Goal: Use online tool/utility: Utilize a website feature to perform a specific function

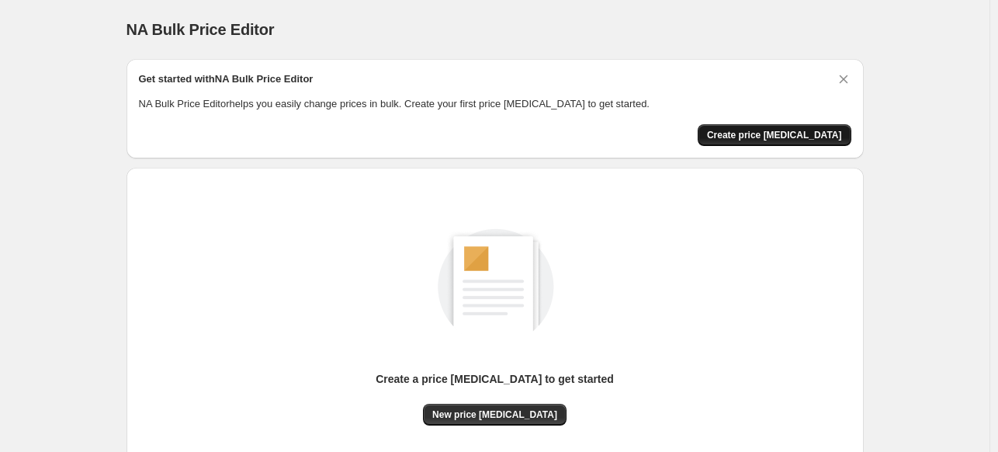
click at [786, 130] on span "Create price [MEDICAL_DATA]" at bounding box center [774, 135] width 135 height 12
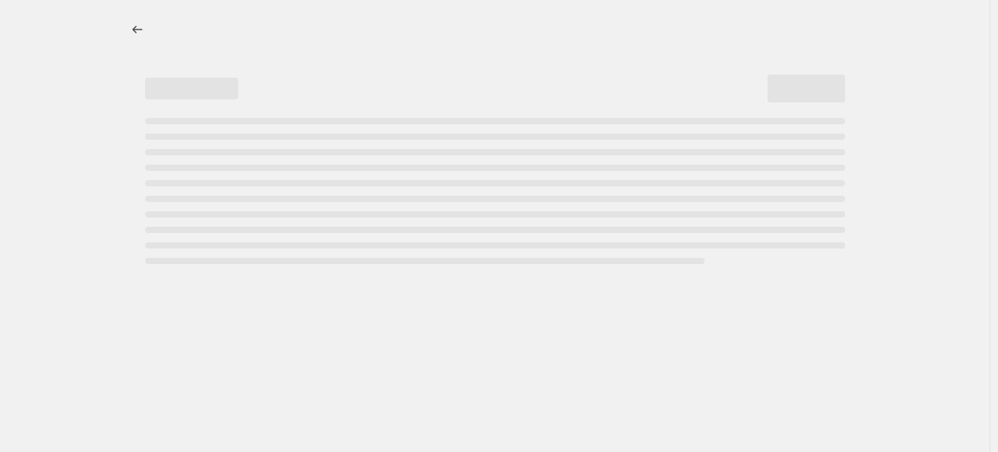
select select "percentage"
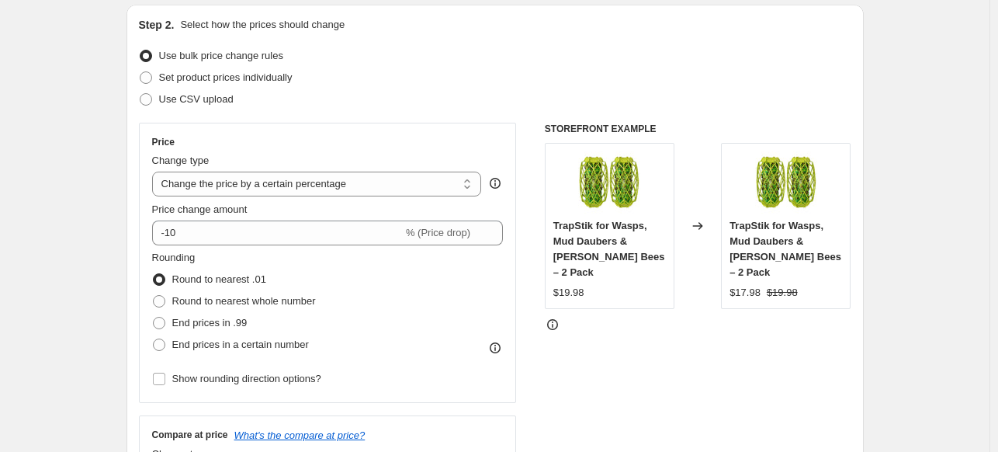
scroll to position [186, 0]
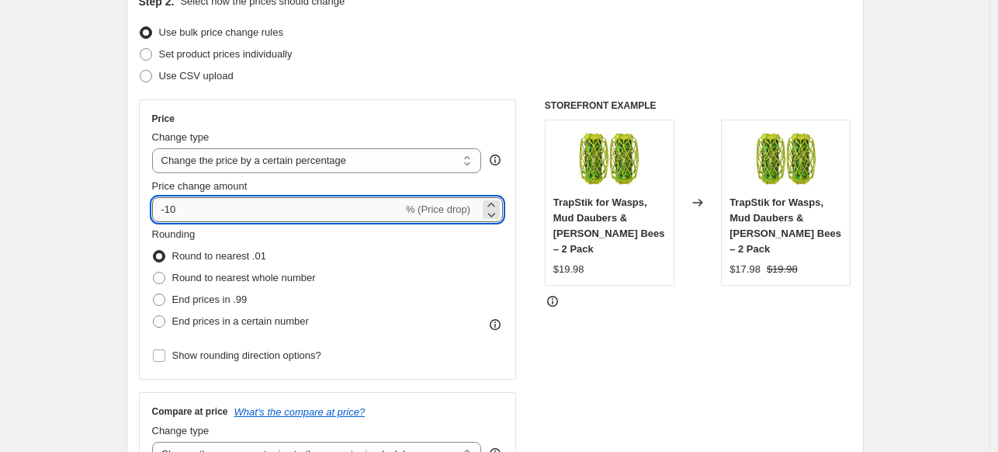
click at [173, 214] on input "-10" at bounding box center [277, 209] width 251 height 25
drag, startPoint x: 173, startPoint y: 214, endPoint x: 181, endPoint y: 213, distance: 7.8
click at [181, 213] on input "-10" at bounding box center [277, 209] width 251 height 25
type input "-25"
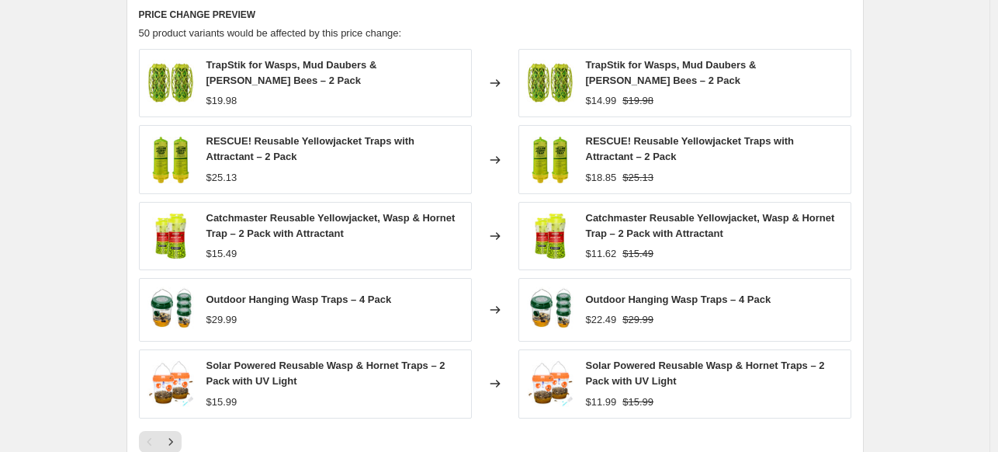
scroll to position [1118, 0]
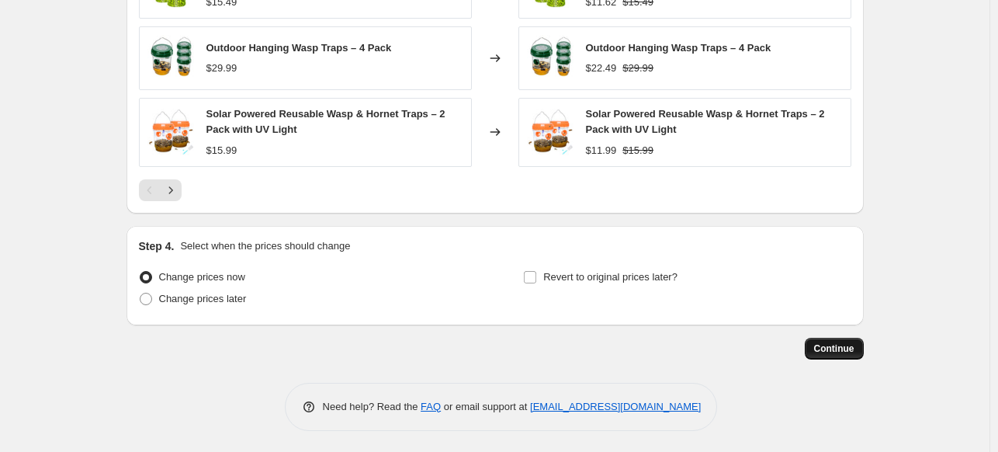
click at [821, 355] on button "Continue" at bounding box center [834, 349] width 59 height 22
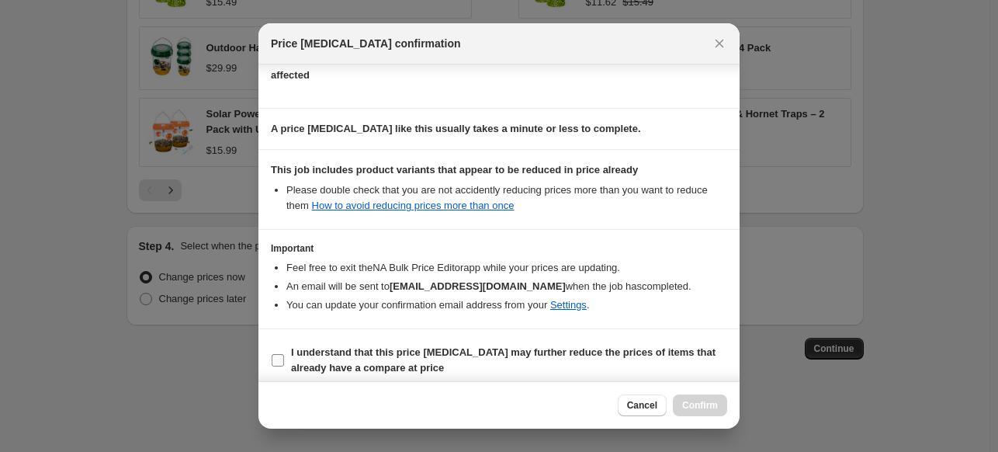
scroll to position [200, 0]
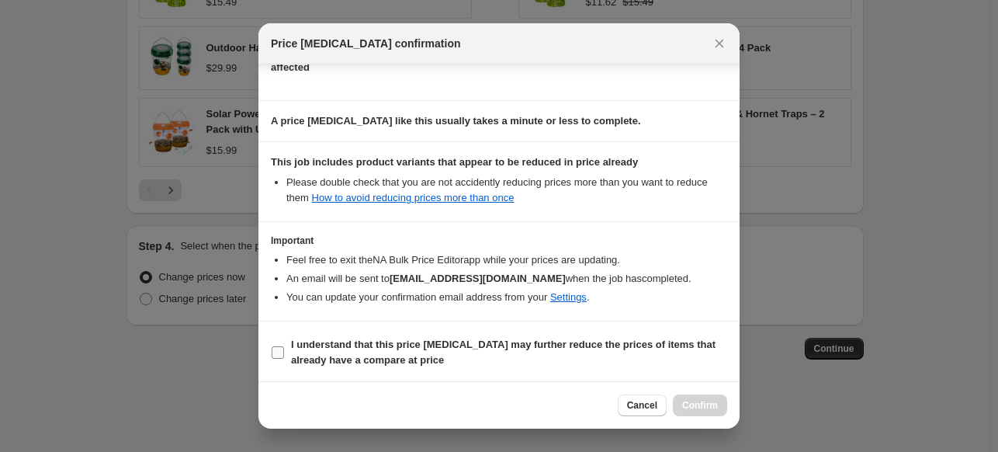
click at [286, 351] on label "I understand that this price [MEDICAL_DATA] may further reduce the prices of it…" at bounding box center [499, 352] width 456 height 37
click at [284, 351] on input "I understand that this price [MEDICAL_DATA] may further reduce the prices of it…" at bounding box center [278, 352] width 12 height 12
checkbox input "true"
click at [722, 406] on button "Confirm" at bounding box center [700, 405] width 54 height 22
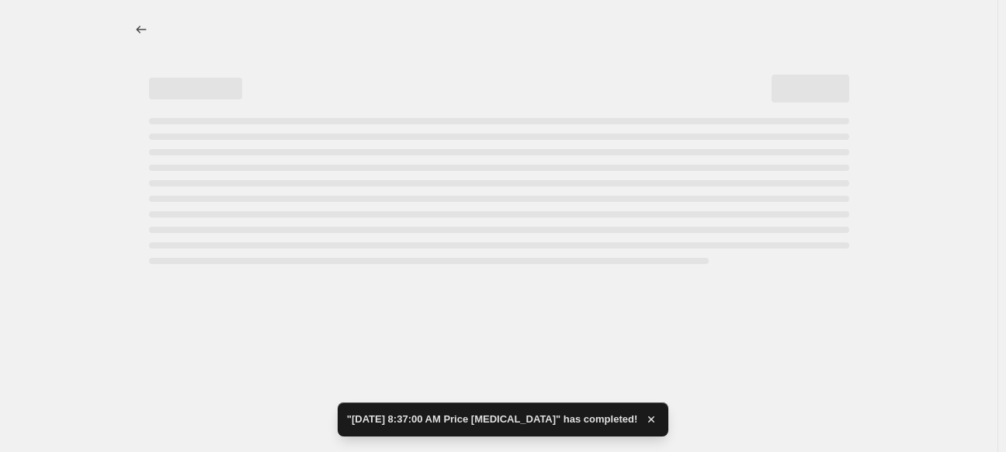
select select "percentage"
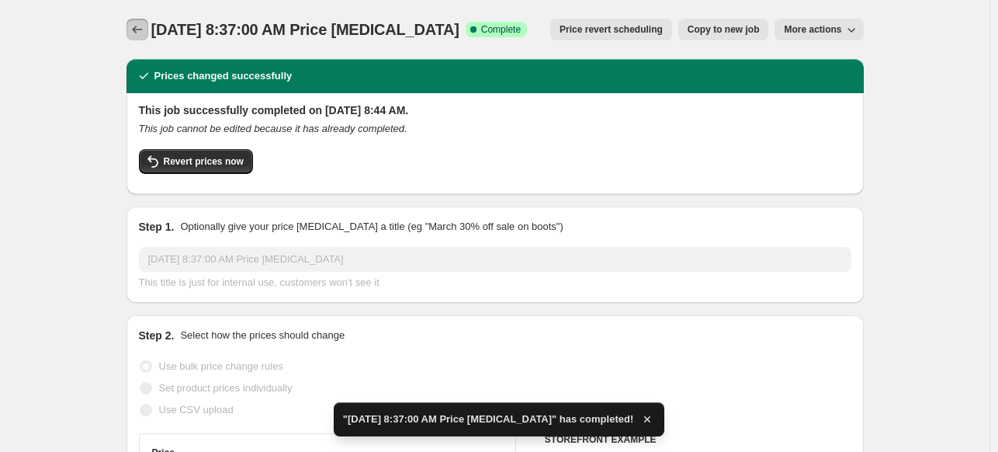
click at [133, 30] on icon "Price change jobs" at bounding box center [138, 30] width 16 height 16
